Goal: Task Accomplishment & Management: Manage account settings

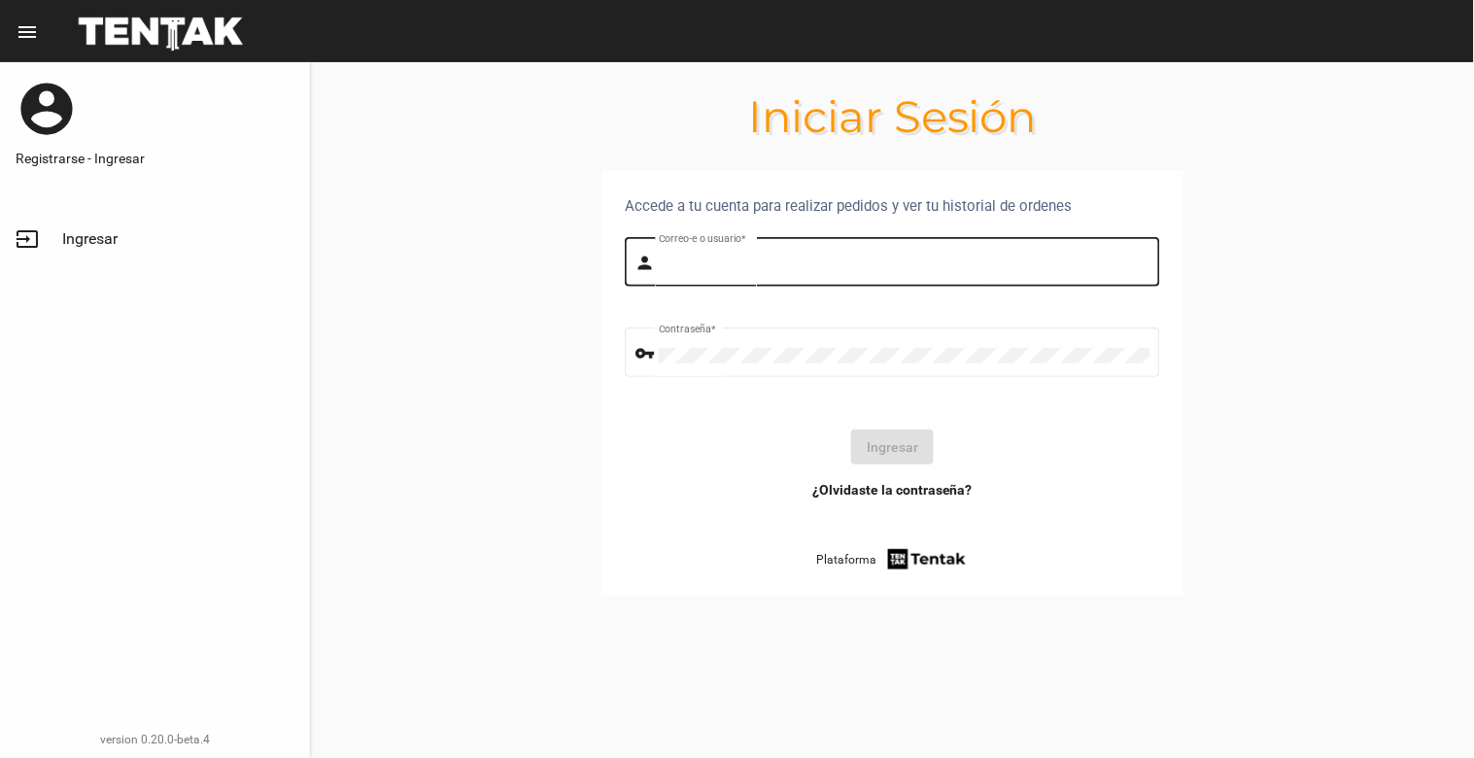
type input "[EMAIL_ADDRESS][DOMAIN_NAME]"
click at [887, 253] on div "[EMAIL_ADDRESS][DOMAIN_NAME] Correo-e o usuario *" at bounding box center [905, 259] width 492 height 53
click at [888, 440] on button "Ingresar" at bounding box center [892, 446] width 83 height 35
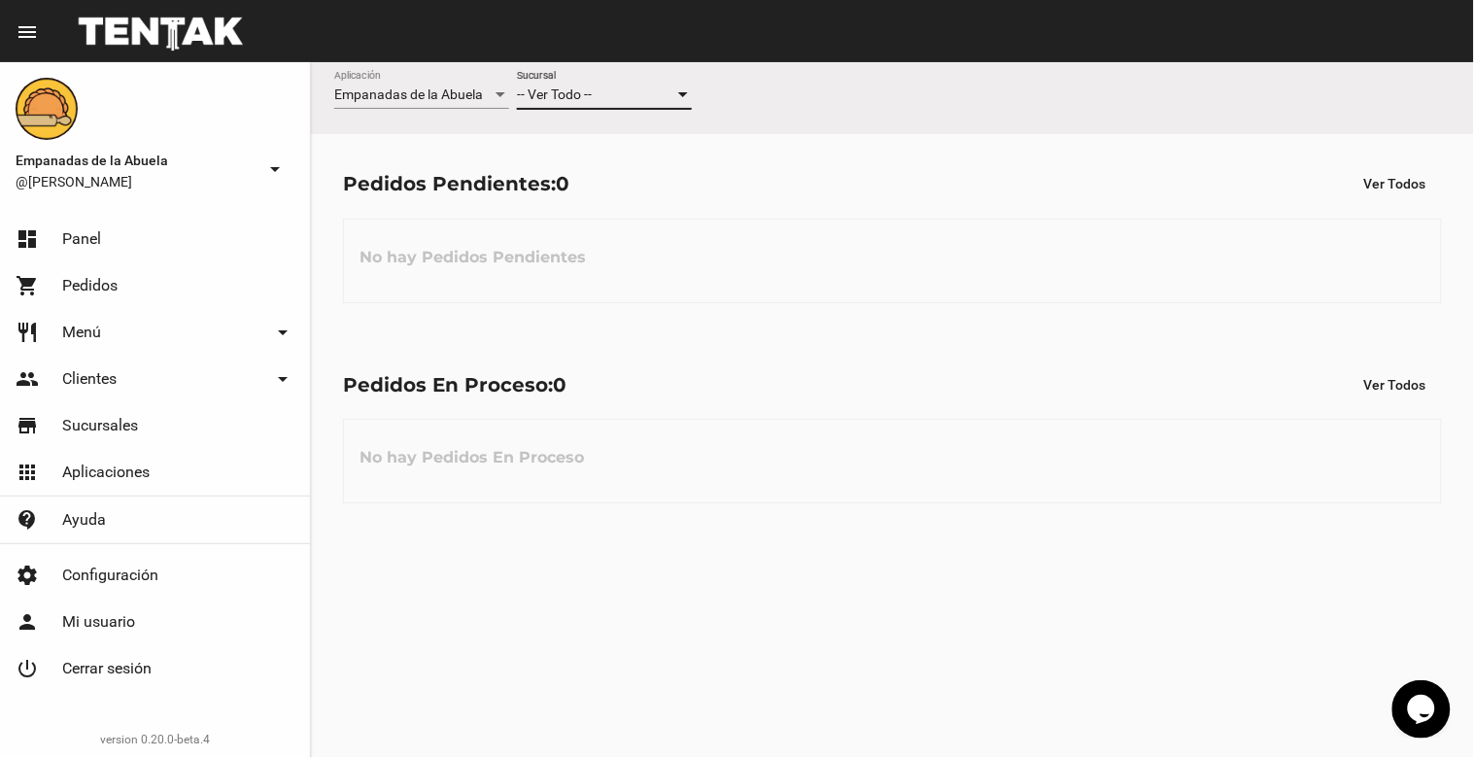
click at [683, 90] on div at bounding box center [682, 95] width 17 height 16
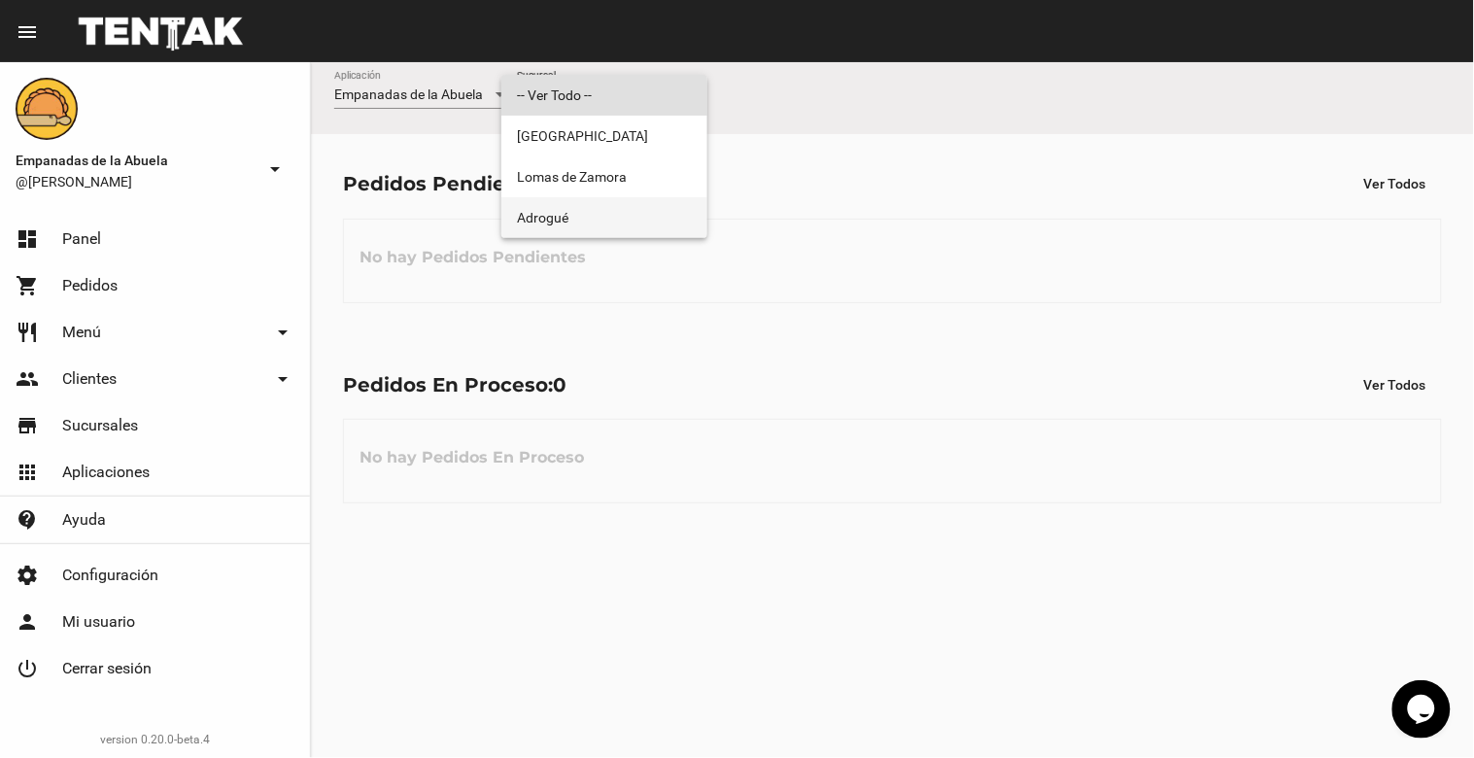
click at [638, 223] on span "Adrogué" at bounding box center [604, 217] width 175 height 41
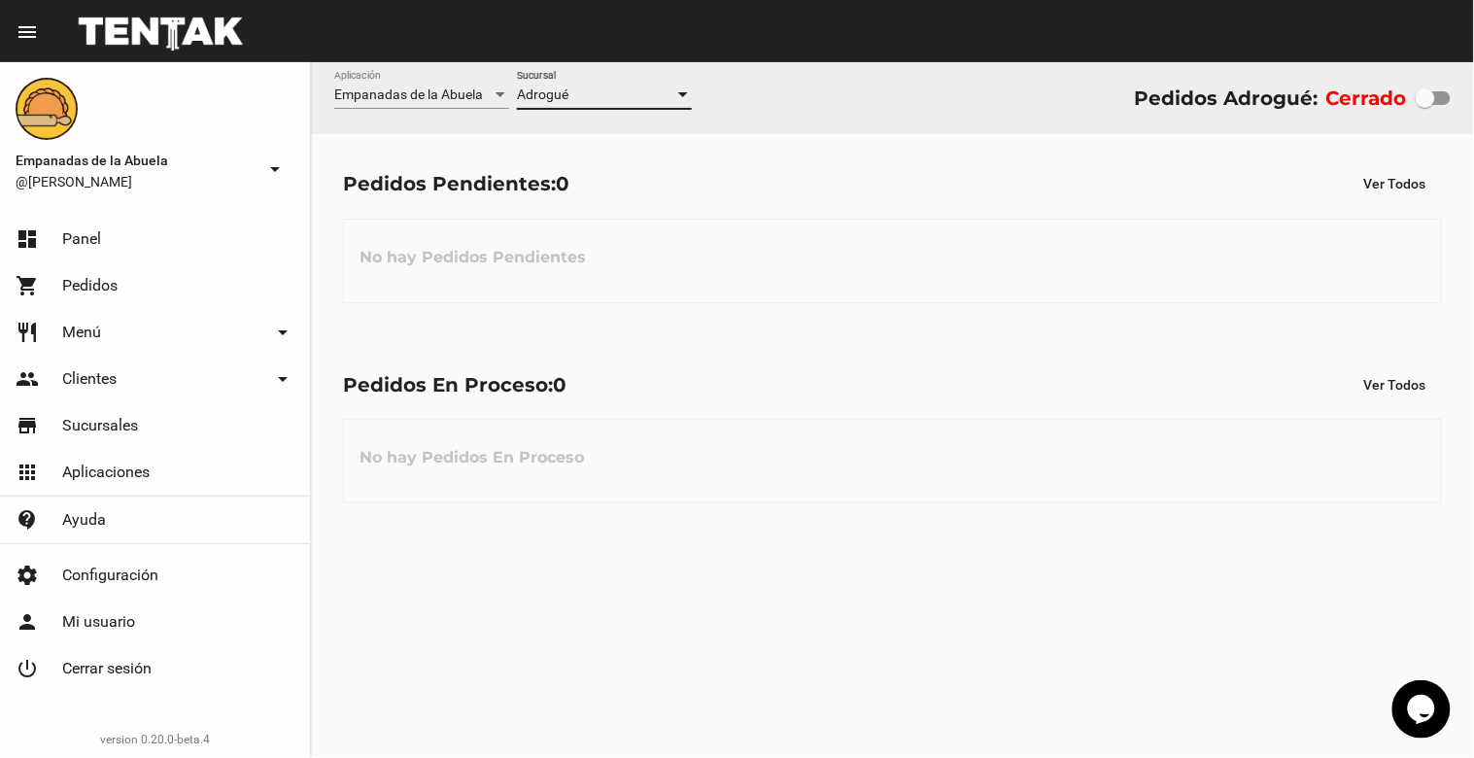
click at [680, 99] on div at bounding box center [682, 95] width 17 height 16
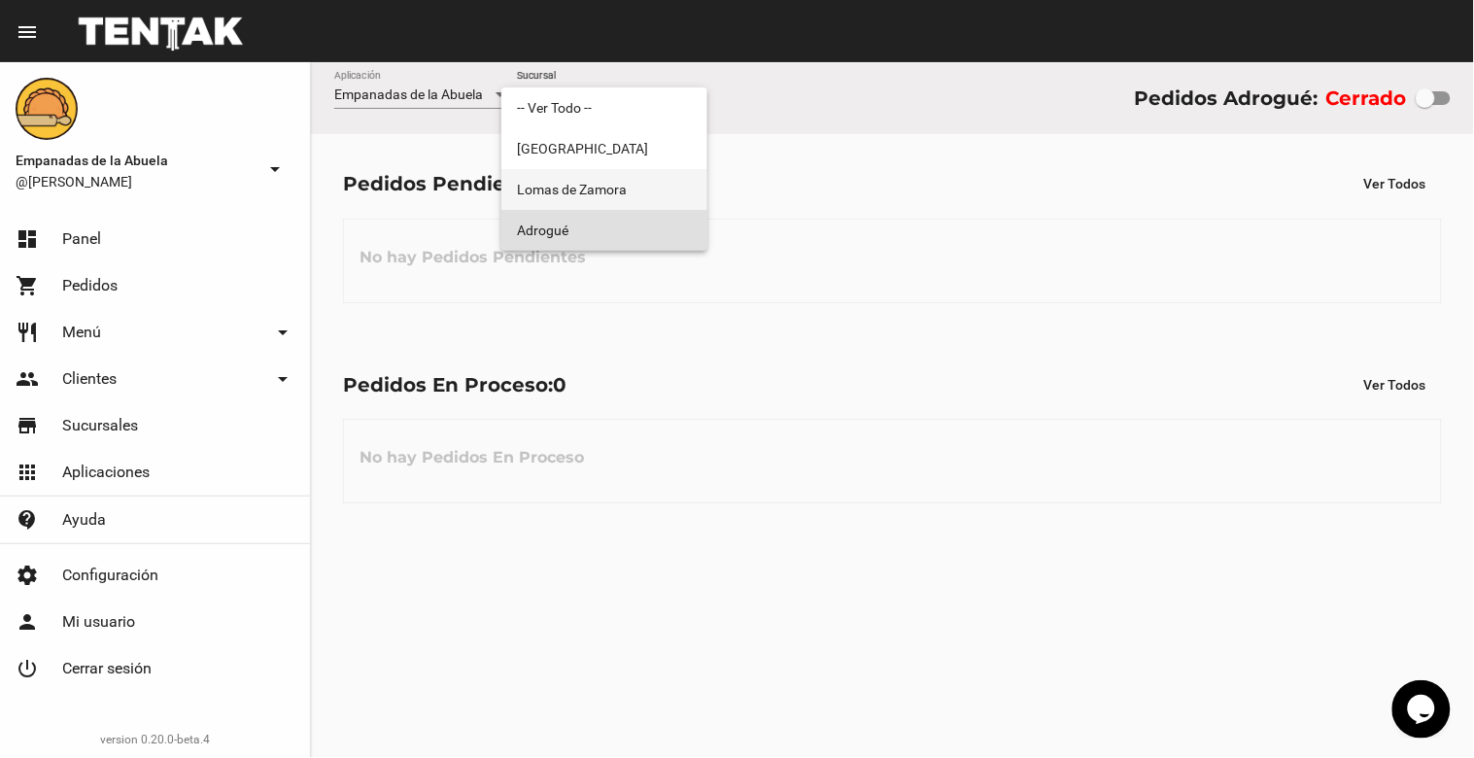
click at [673, 181] on span "Lomas de Zamora" at bounding box center [604, 189] width 175 height 41
